Goal: Task Accomplishment & Management: Use online tool/utility

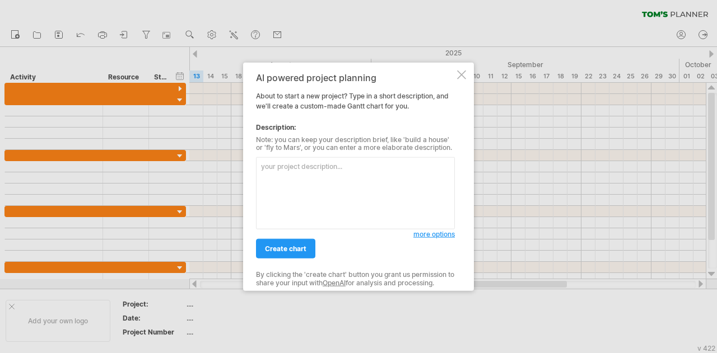
click at [455, 70] on div "AI powered project planning About to start a new project? Type in a short descr…" at bounding box center [358, 176] width 231 height 229
click at [456, 70] on div "AI powered project planning About to start a new project? Type in a short descr…" at bounding box center [358, 176] width 231 height 229
click at [467, 68] on div "AI powered project planning About to start a new project? Type in a short descr…" at bounding box center [358, 176] width 231 height 229
click at [461, 78] on div at bounding box center [461, 74] width 9 height 9
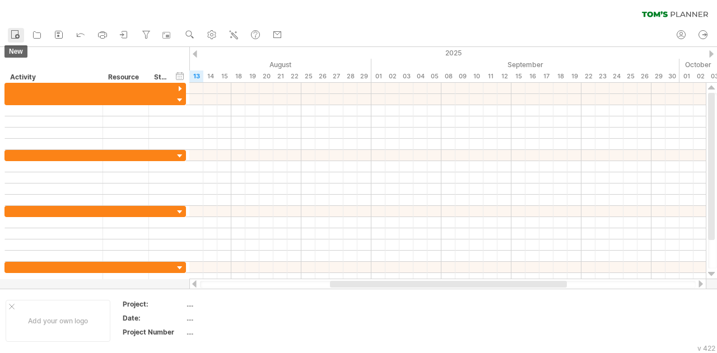
click at [12, 32] on icon at bounding box center [15, 34] width 11 height 11
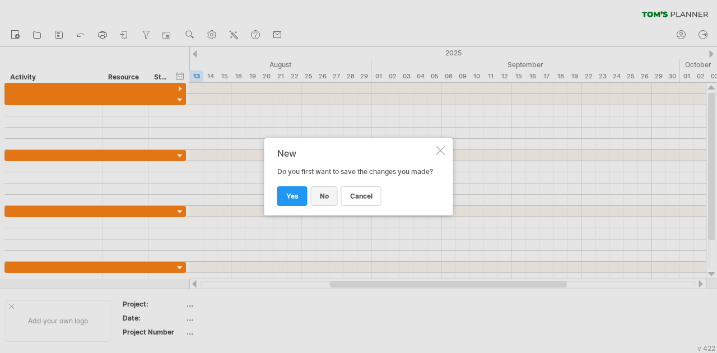
click at [332, 201] on link "no" at bounding box center [324, 196] width 27 height 20
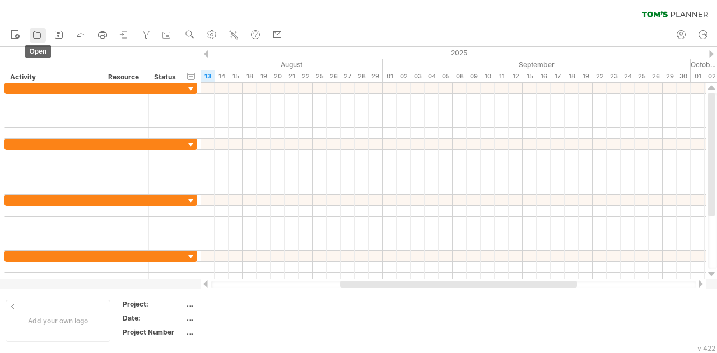
click at [36, 34] on icon at bounding box center [36, 34] width 11 height 11
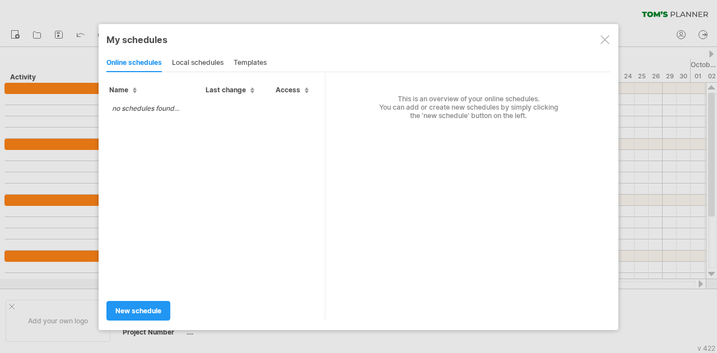
click at [210, 68] on div "local schedules" at bounding box center [198, 63] width 52 height 18
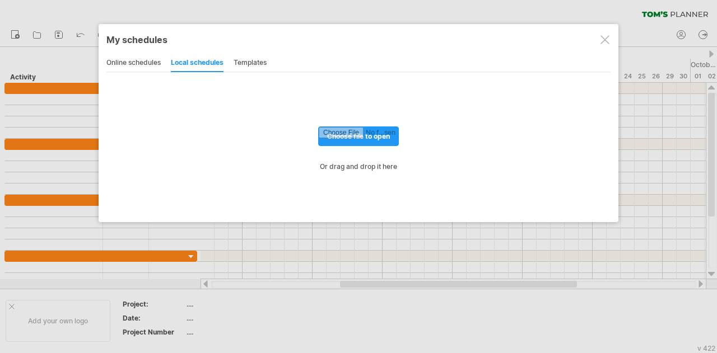
drag, startPoint x: 225, startPoint y: 64, endPoint x: 237, endPoint y: 66, distance: 12.4
click at [227, 64] on div "online schedules local schedules templates" at bounding box center [358, 63] width 504 height 18
click at [237, 66] on div "templates" at bounding box center [249, 63] width 33 height 18
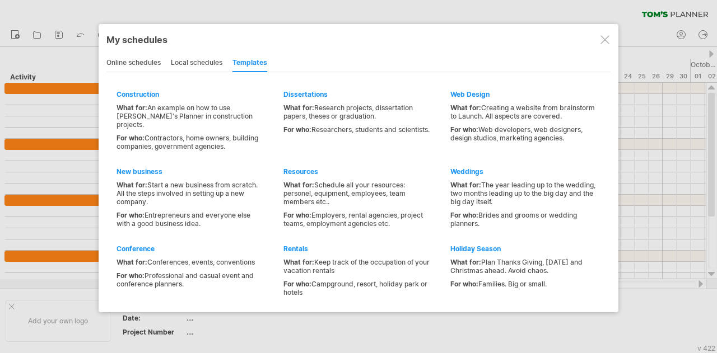
click at [207, 61] on div "local schedules" at bounding box center [197, 63] width 52 height 18
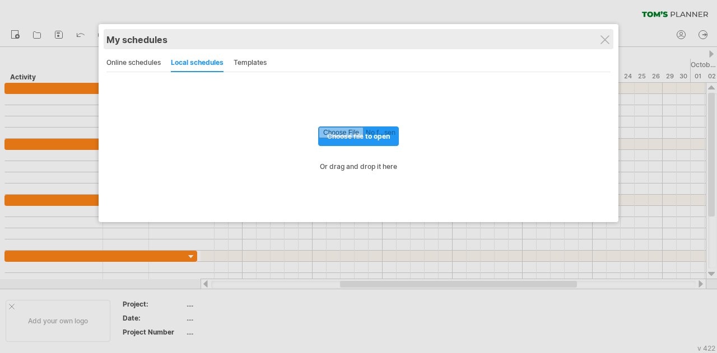
click at [592, 38] on div "My schedules" at bounding box center [358, 39] width 504 height 11
click at [596, 39] on div "My schedules" at bounding box center [358, 39] width 504 height 11
click at [602, 45] on div "My schedules share/collaborate online" at bounding box center [359, 39] width 504 height 20
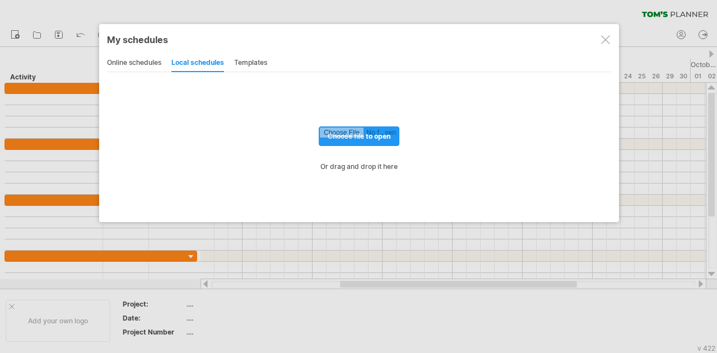
click at [608, 40] on div at bounding box center [605, 39] width 9 height 9
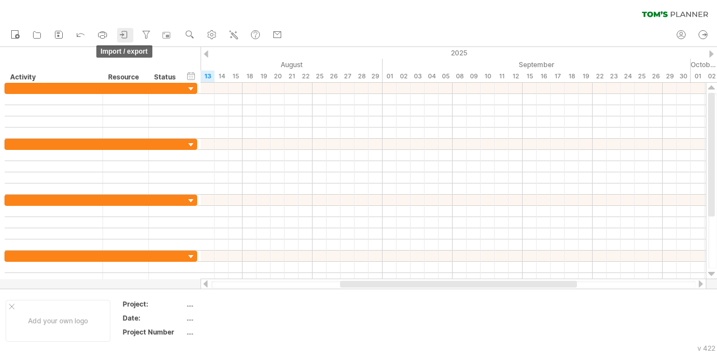
click at [133, 32] on link "import / export" at bounding box center [125, 35] width 16 height 15
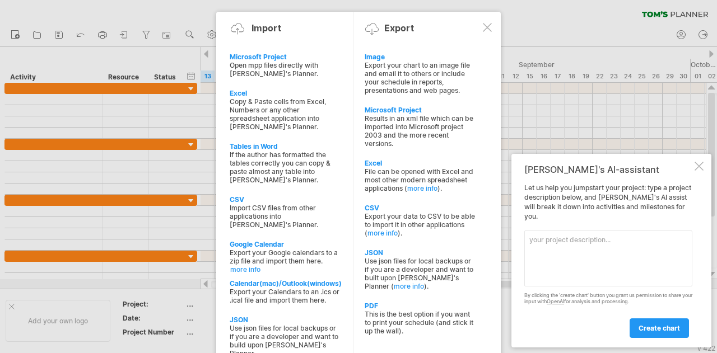
click at [695, 171] on div at bounding box center [698, 166] width 9 height 9
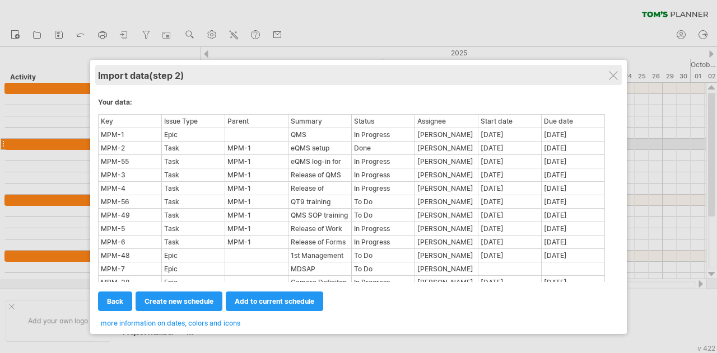
click at [615, 81] on div "Import data (step 2)" at bounding box center [358, 75] width 521 height 20
click at [606, 71] on div "Import data (step 2)" at bounding box center [358, 75] width 521 height 20
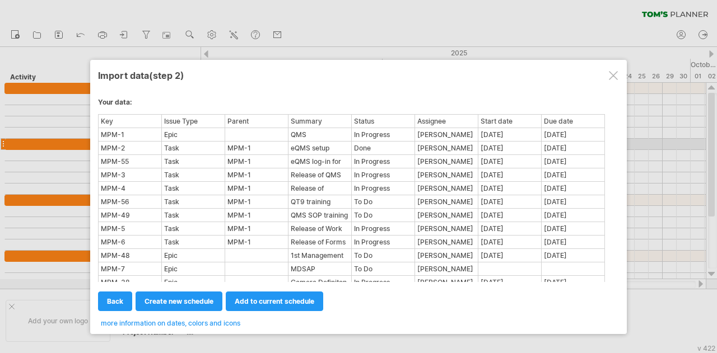
drag, startPoint x: 105, startPoint y: 295, endPoint x: 113, endPoint y: 297, distance: 8.0
click at [106, 295] on link "back" at bounding box center [115, 302] width 34 height 20
type textarea "**********"
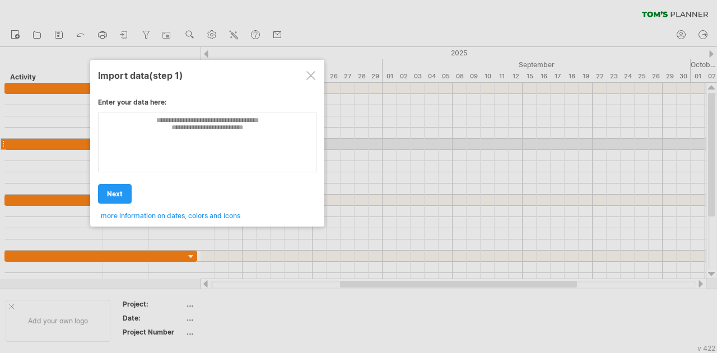
click at [308, 77] on div at bounding box center [310, 75] width 9 height 9
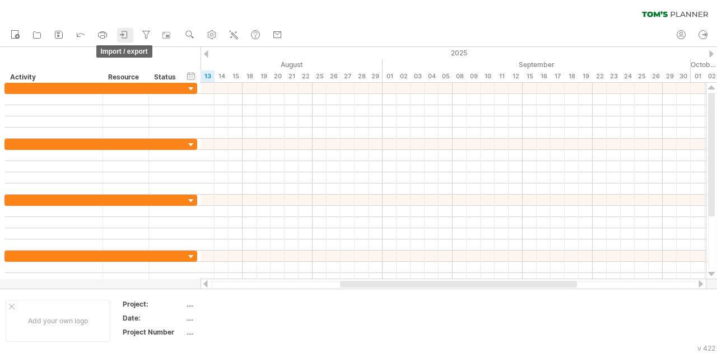
click at [124, 33] on icon at bounding box center [124, 34] width 11 height 11
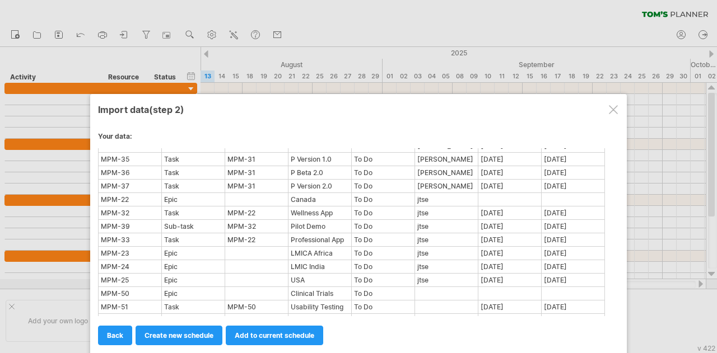
scroll to position [574, 0]
click at [281, 339] on link "add to current schedule" at bounding box center [274, 336] width 97 height 20
select select "********"
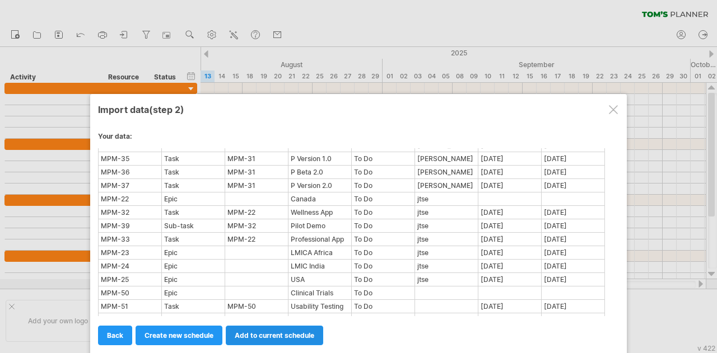
select select "*********"
select select "*******"
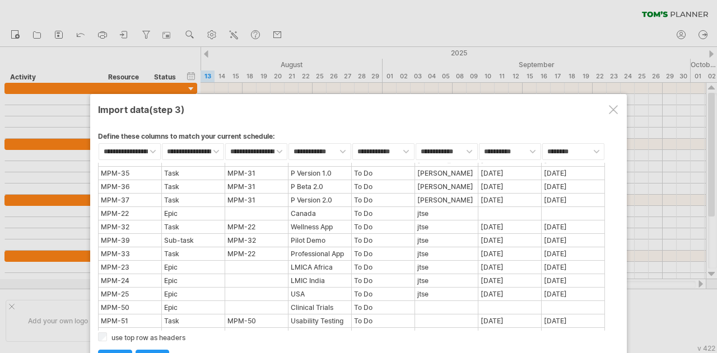
drag, startPoint x: 714, startPoint y: 133, endPoint x: 689, endPoint y: 232, distance: 102.2
click at [715, 169] on div at bounding box center [358, 176] width 717 height 353
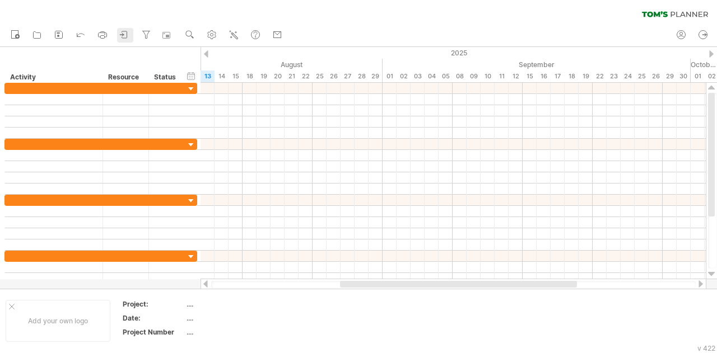
click at [130, 34] on icon at bounding box center [124, 34] width 11 height 11
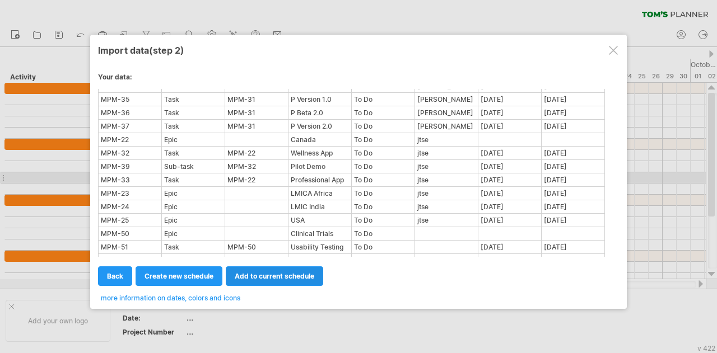
click at [253, 275] on span "add to current schedule" at bounding box center [274, 276] width 79 height 8
select select "********"
select select "*********"
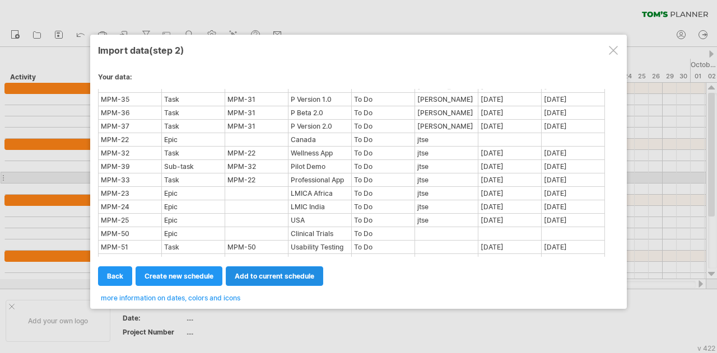
select select "*******"
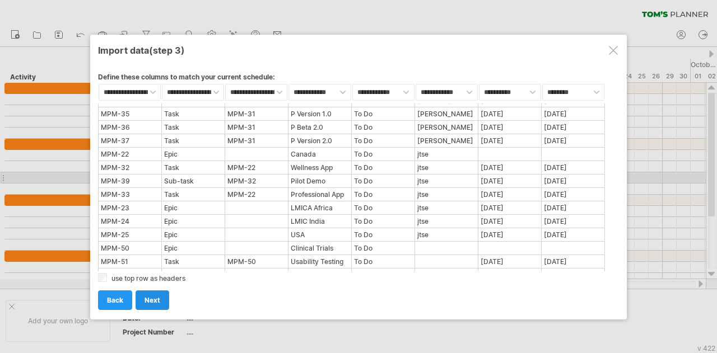
click at [152, 298] on span "next" at bounding box center [152, 300] width 16 height 8
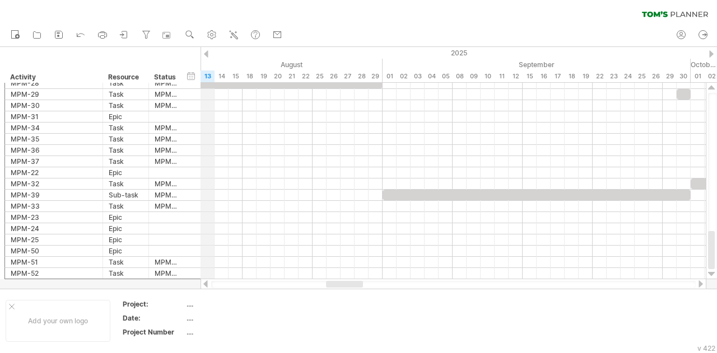
click at [209, 54] on div "2025" at bounding box center [543, 53] width 2141 height 12
click at [205, 53] on div at bounding box center [206, 53] width 4 height 7
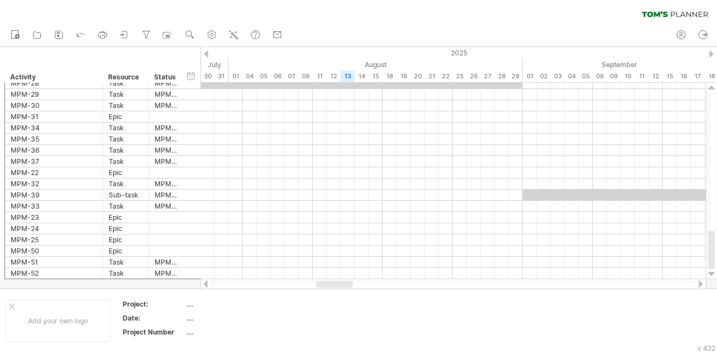
click at [712, 54] on div at bounding box center [711, 53] width 4 height 7
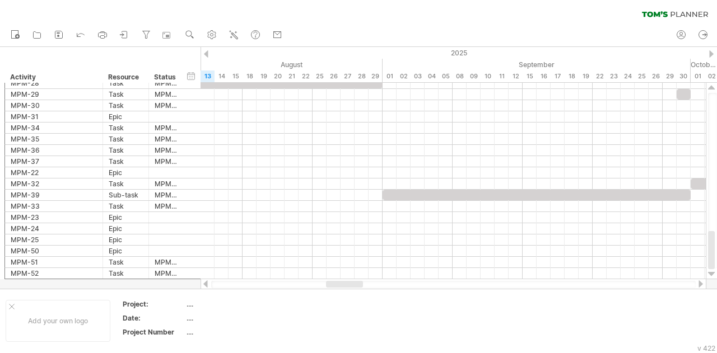
click at [712, 54] on div at bounding box center [711, 53] width 4 height 7
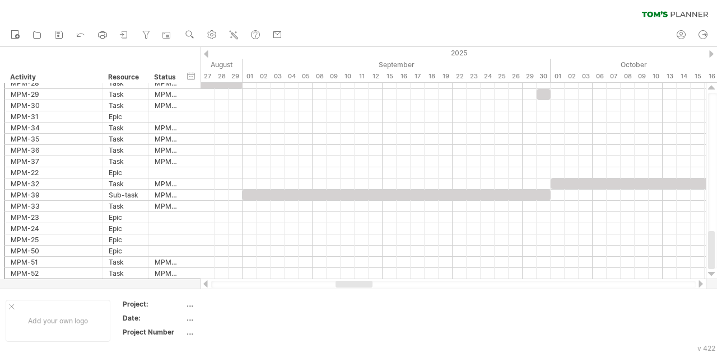
click at [712, 54] on div at bounding box center [711, 53] width 4 height 7
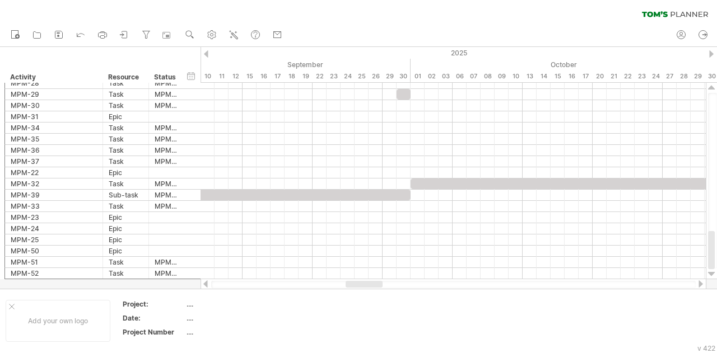
click at [712, 54] on div at bounding box center [711, 53] width 4 height 7
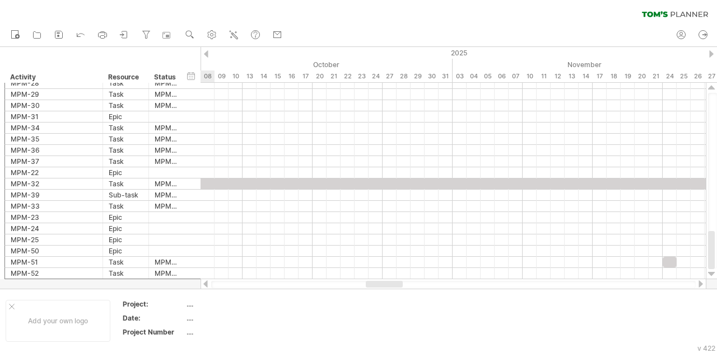
click at [712, 54] on div at bounding box center [711, 53] width 4 height 7
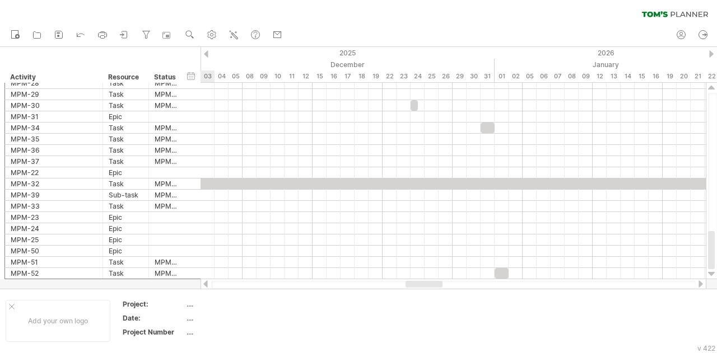
click at [712, 54] on div at bounding box center [711, 53] width 4 height 7
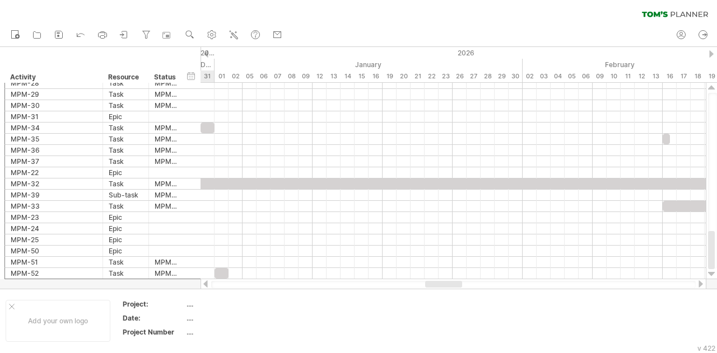
click at [712, 54] on div at bounding box center [711, 53] width 4 height 7
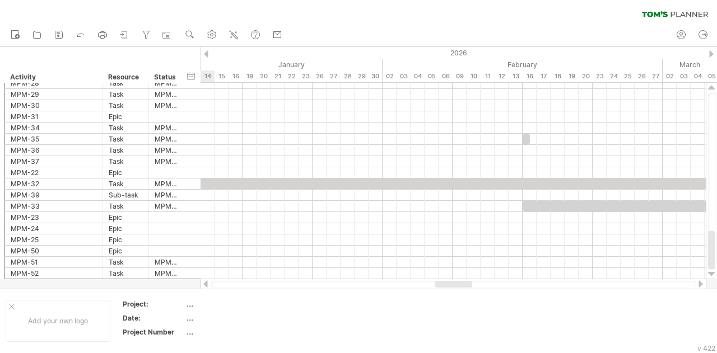
click at [712, 54] on div at bounding box center [711, 53] width 4 height 7
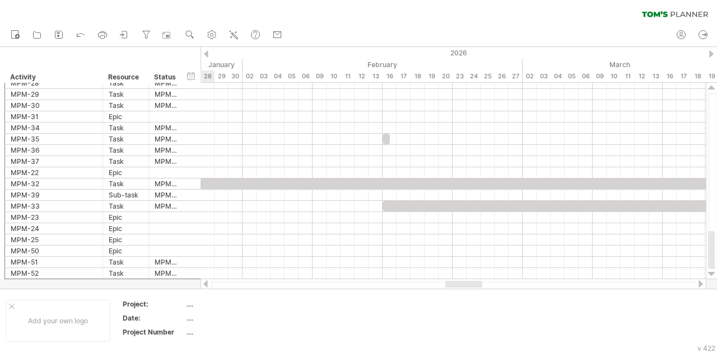
click at [712, 54] on div at bounding box center [711, 53] width 4 height 7
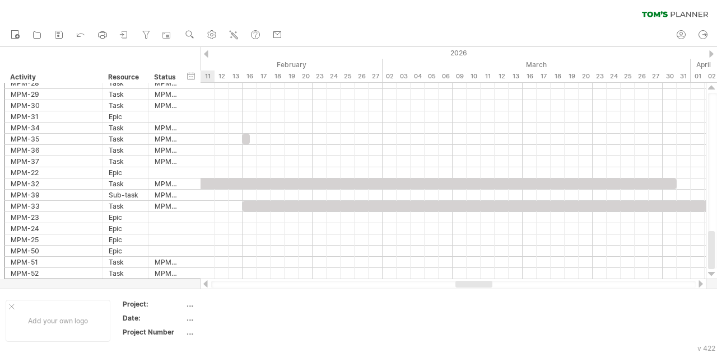
click at [712, 54] on div at bounding box center [711, 53] width 4 height 7
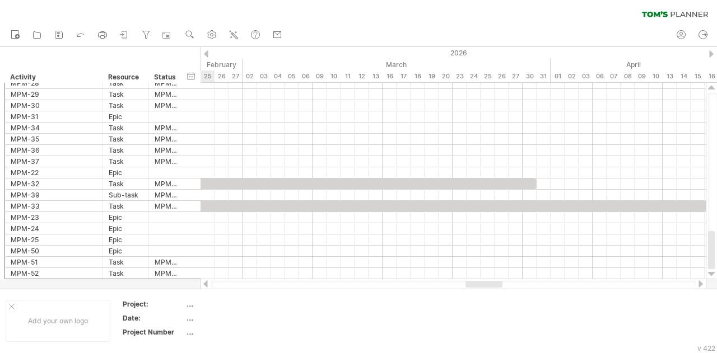
click at [712, 54] on div at bounding box center [711, 53] width 4 height 7
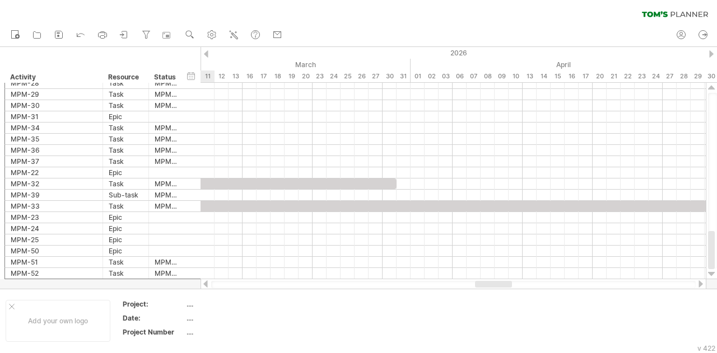
click at [712, 54] on div at bounding box center [711, 53] width 4 height 7
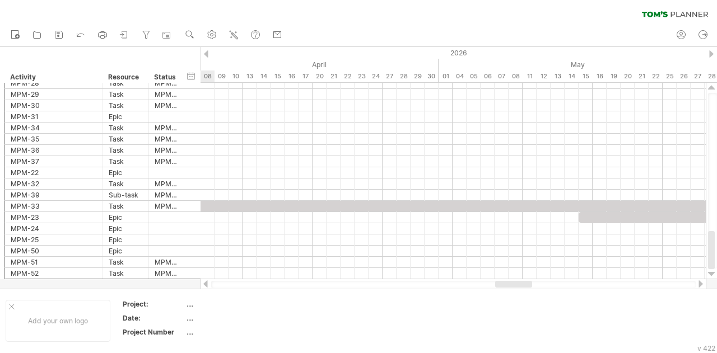
click at [712, 54] on div at bounding box center [711, 53] width 4 height 7
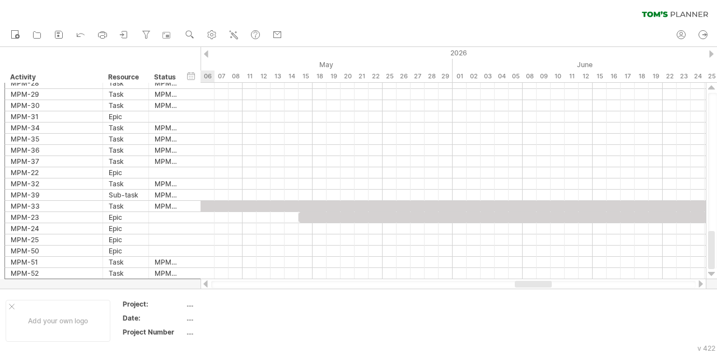
click at [712, 54] on div at bounding box center [711, 53] width 4 height 7
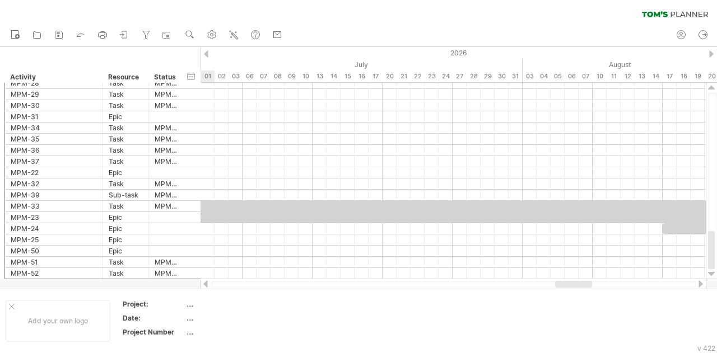
click at [712, 54] on div at bounding box center [711, 53] width 4 height 7
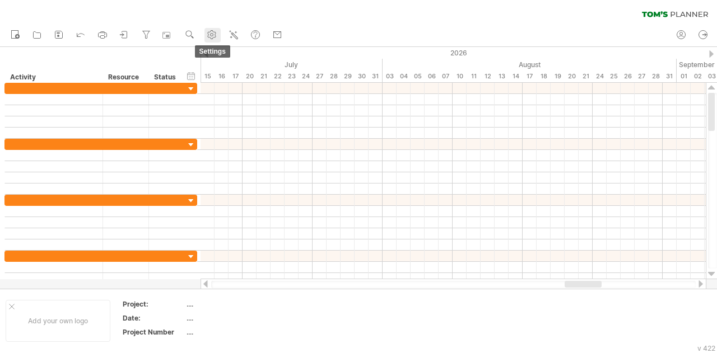
click at [216, 31] on g at bounding box center [211, 34] width 11 height 11
select select "*"
select select "**"
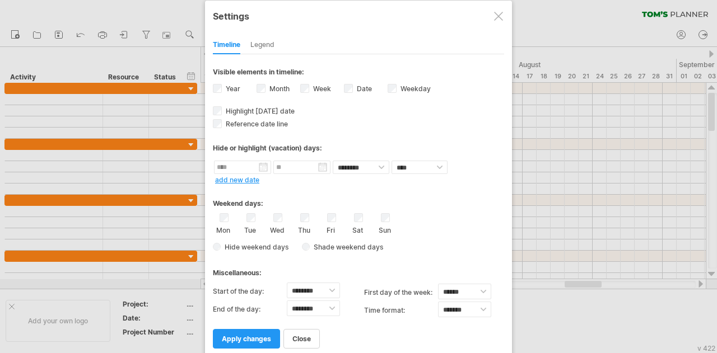
click at [274, 47] on div "Legend" at bounding box center [262, 45] width 24 height 18
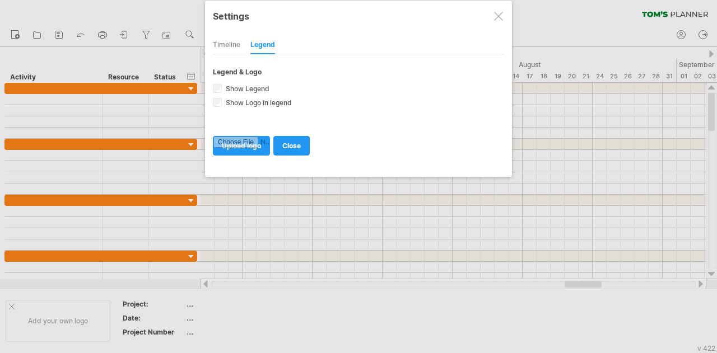
click at [214, 40] on div "Timeline" at bounding box center [226, 45] width 27 height 18
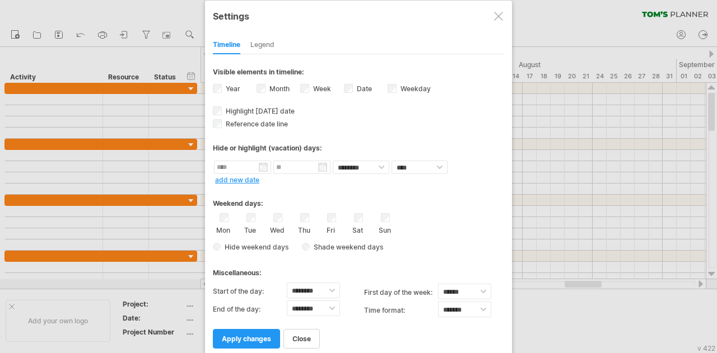
drag, startPoint x: 497, startPoint y: 21, endPoint x: 509, endPoint y: 5, distance: 19.9
click at [498, 20] on div "**********" at bounding box center [358, 180] width 307 height 358
